Goal: Navigation & Orientation: Find specific page/section

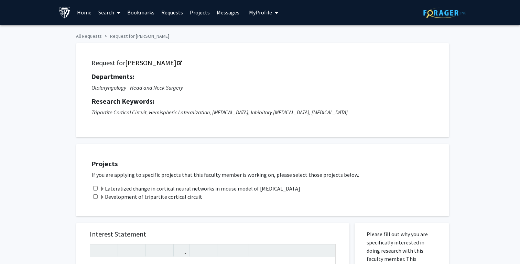
click at [275, 15] on icon "My profile dropdown to access profile and logout" at bounding box center [276, 13] width 3 height 6
click at [143, 14] on link "Bookmarks" at bounding box center [141, 12] width 34 height 24
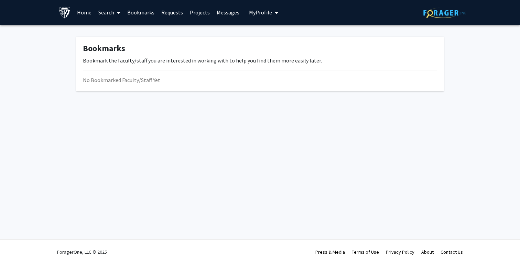
click at [144, 12] on link "Bookmarks" at bounding box center [141, 12] width 34 height 24
click at [115, 11] on span at bounding box center [117, 13] width 6 height 24
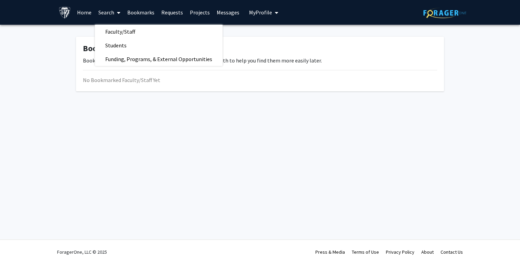
click at [82, 15] on link "Home" at bounding box center [84, 12] width 21 height 24
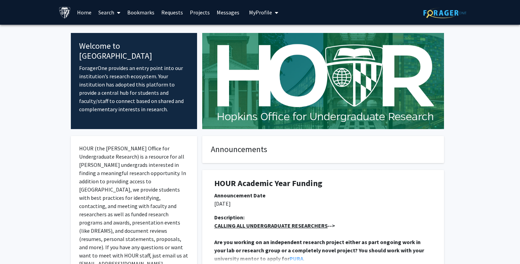
click at [141, 15] on link "Bookmarks" at bounding box center [141, 12] width 34 height 24
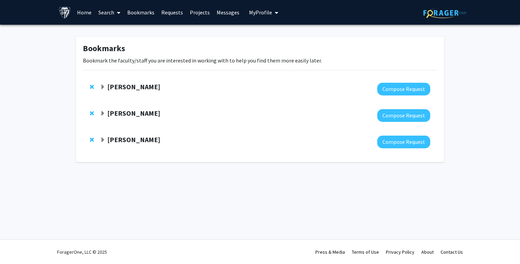
click at [118, 108] on div "[PERSON_NAME] Compose Request" at bounding box center [260, 115] width 354 height 26
click at [115, 112] on strong "[PERSON_NAME]" at bounding box center [133, 113] width 53 height 9
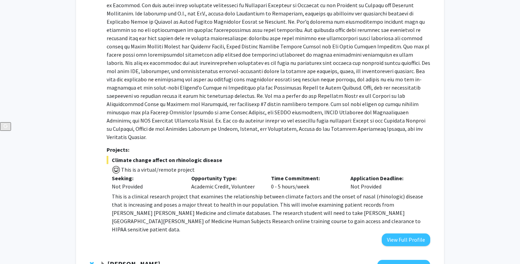
scroll to position [142, 0]
click at [240, 211] on p "This is a clinical research project that examines the relationship between clim…" at bounding box center [271, 213] width 318 height 41
click at [220, 213] on p "This is a clinical research project that examines the relationship between clim…" at bounding box center [271, 213] width 318 height 41
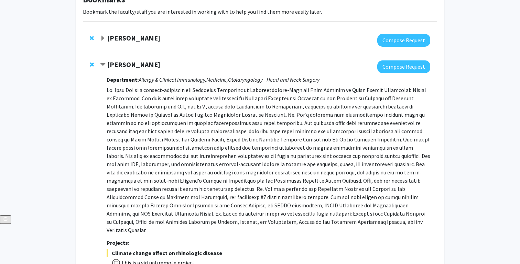
scroll to position [46, 0]
